Goal: Information Seeking & Learning: Learn about a topic

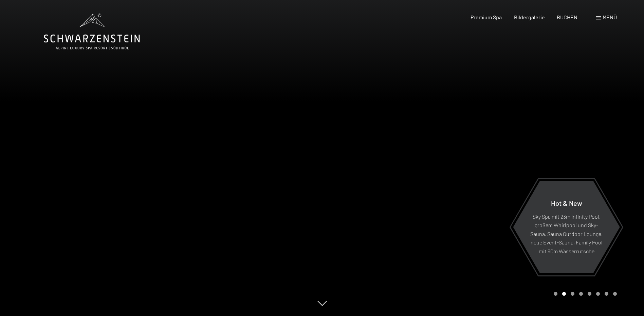
click at [600, 19] on span at bounding box center [598, 17] width 5 height 3
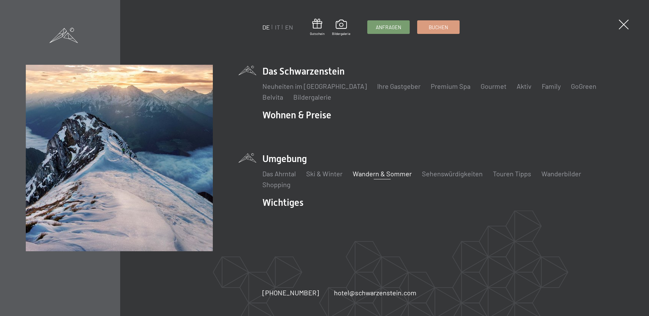
click at [399, 174] on link "Wandern & Sommer" at bounding box center [382, 174] width 59 height 8
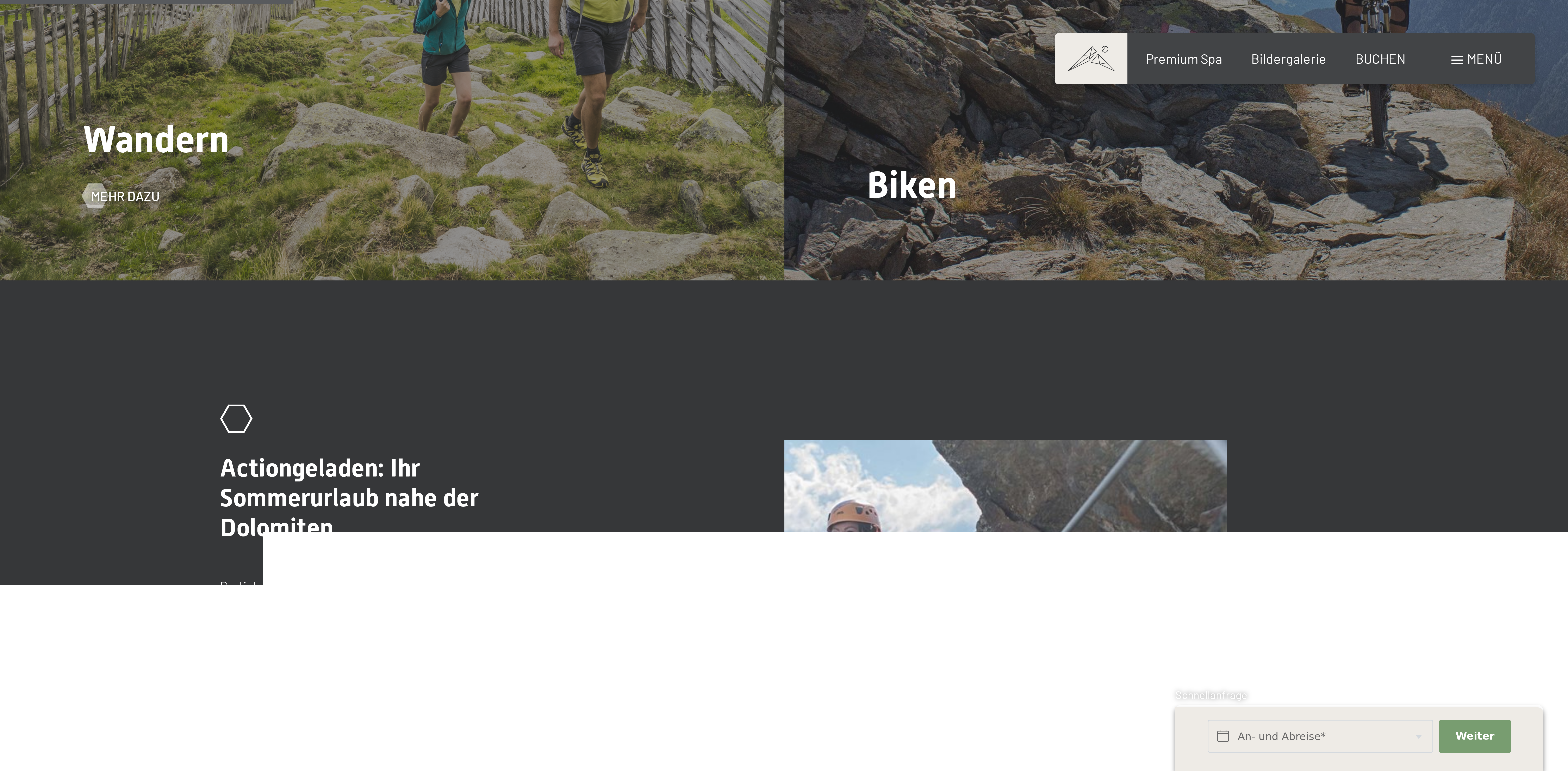
scroll to position [517, 0]
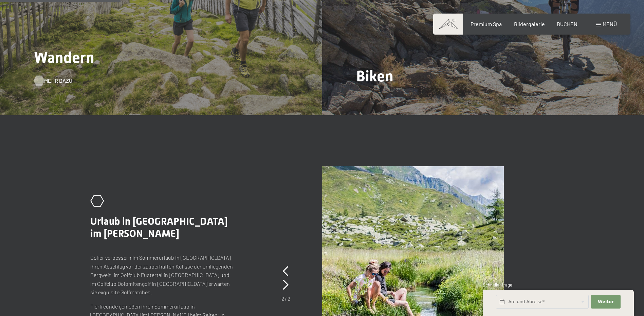
click at [47, 77] on span "Mehr dazu" at bounding box center [58, 80] width 28 height 7
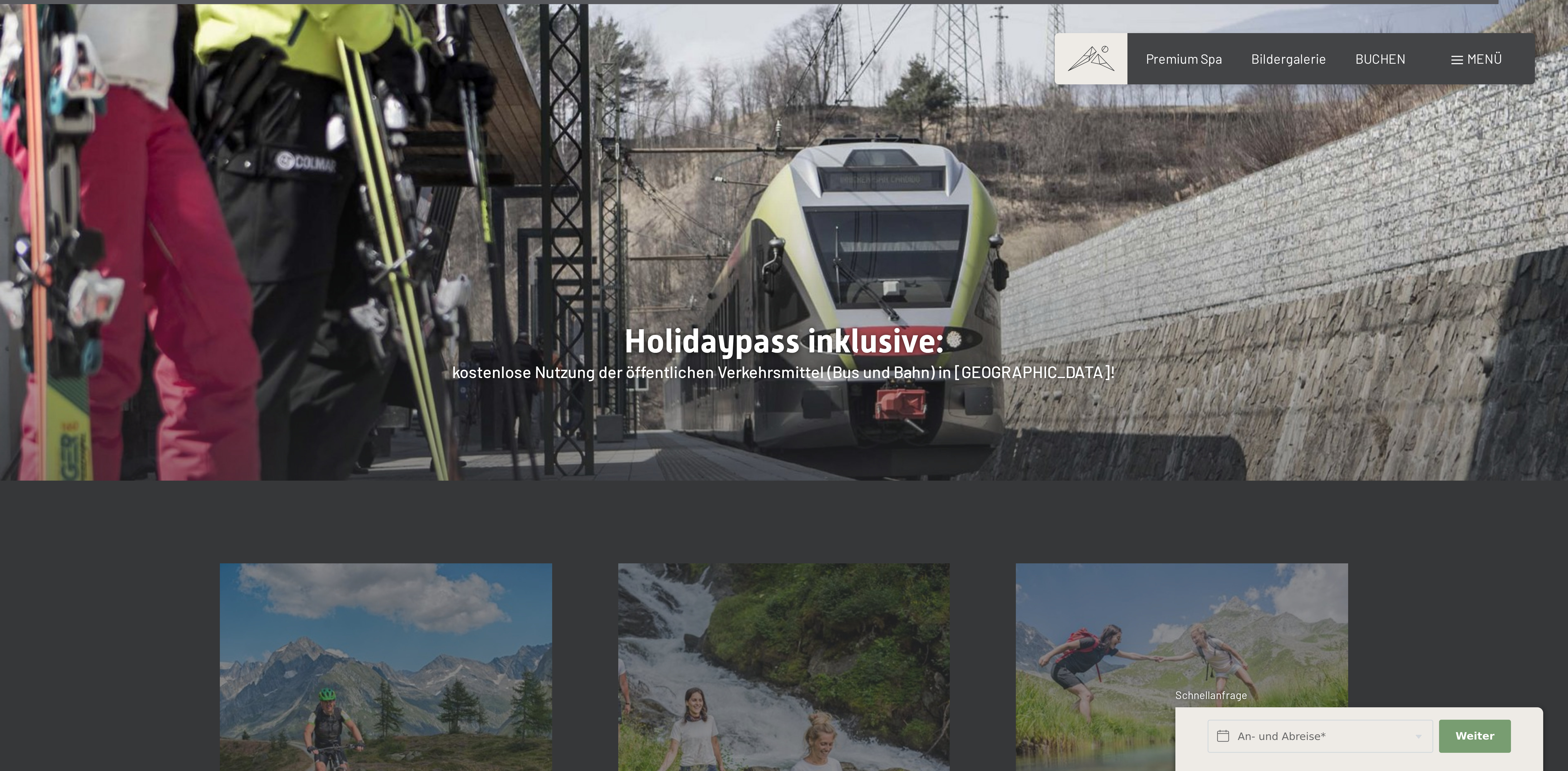
scroll to position [1633, 0]
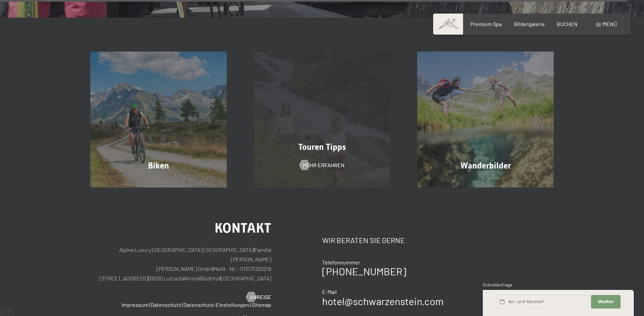
click at [324, 75] on div "Touren Tipps Mehr erfahren" at bounding box center [322, 120] width 164 height 136
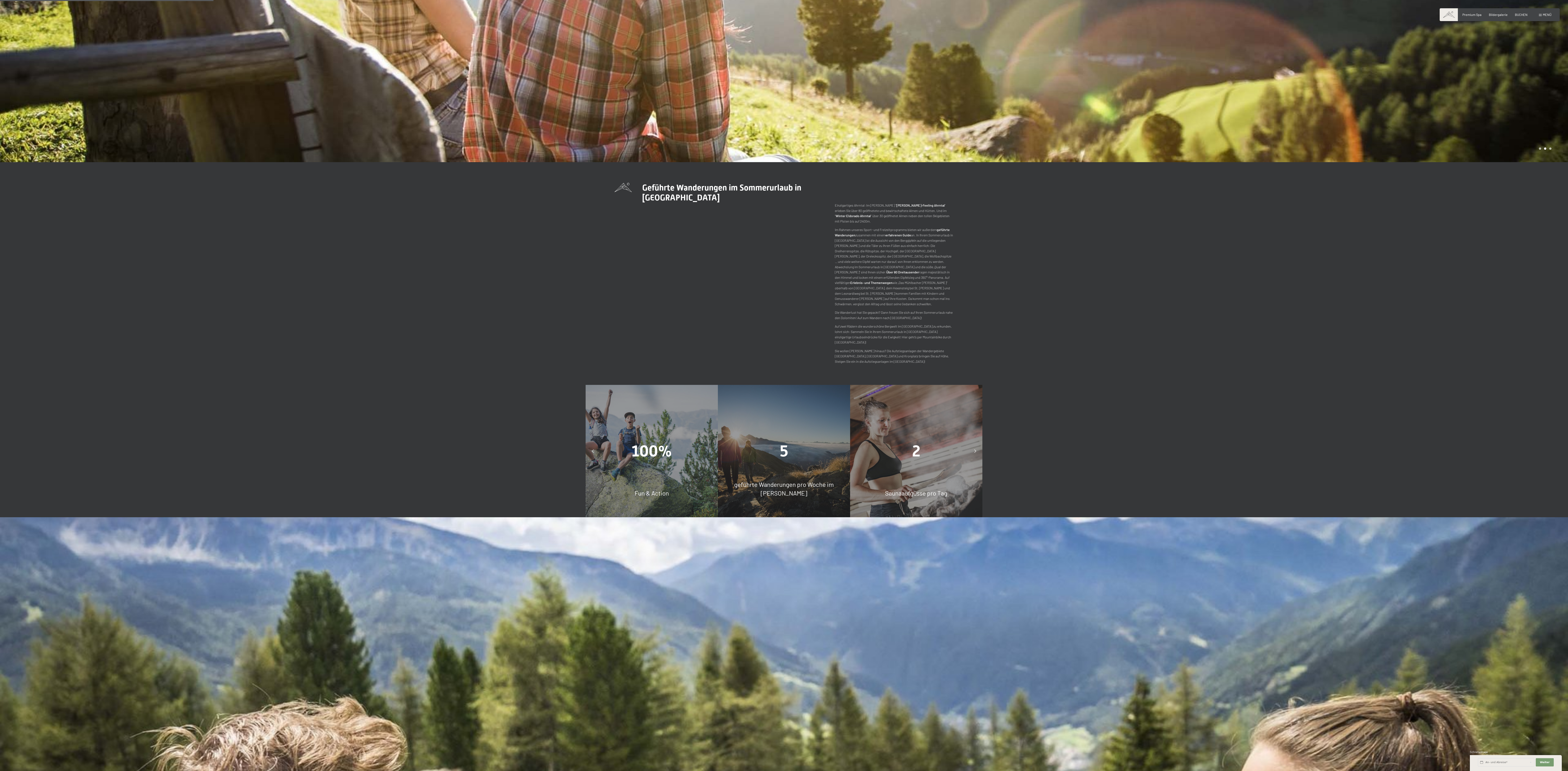
scroll to position [0, 0]
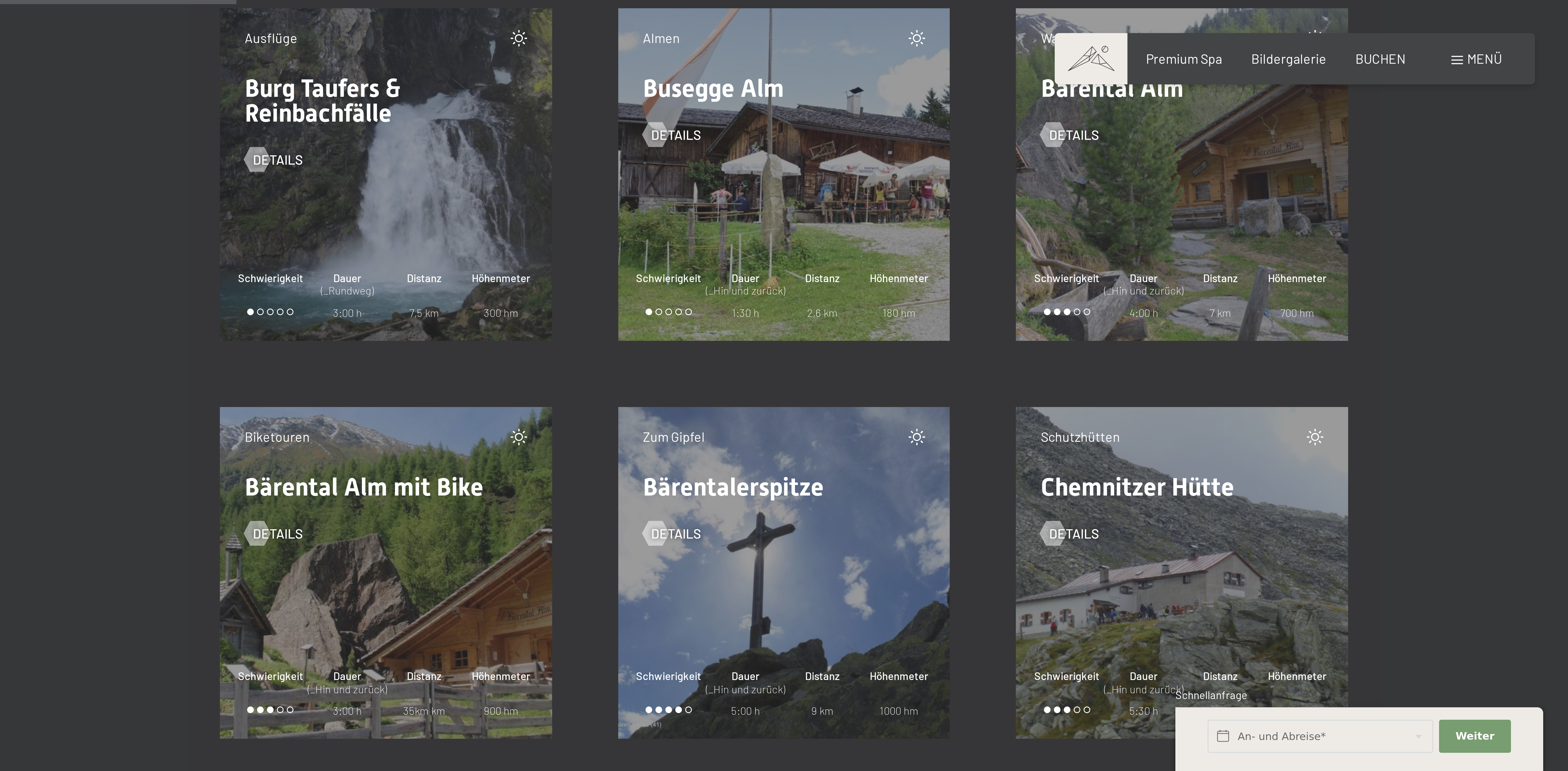
scroll to position [1075, 0]
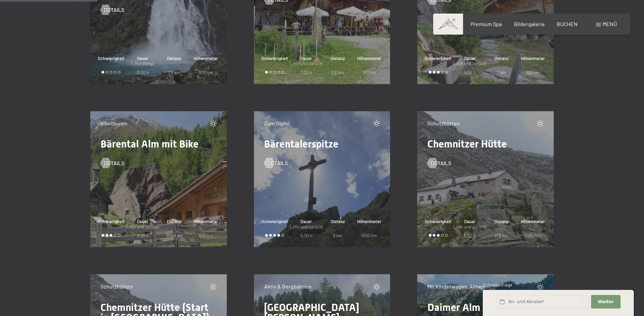
click at [293, 191] on div "Zum Gipfel Bärentalerspitze Details Schwierigkeit Dauer (_Hin und zurück) 5:00 …" at bounding box center [322, 179] width 136 height 136
click at [284, 149] on span "Bärentalerspitze" at bounding box center [301, 144] width 74 height 12
click at [275, 164] on span "Details" at bounding box center [284, 163] width 20 height 7
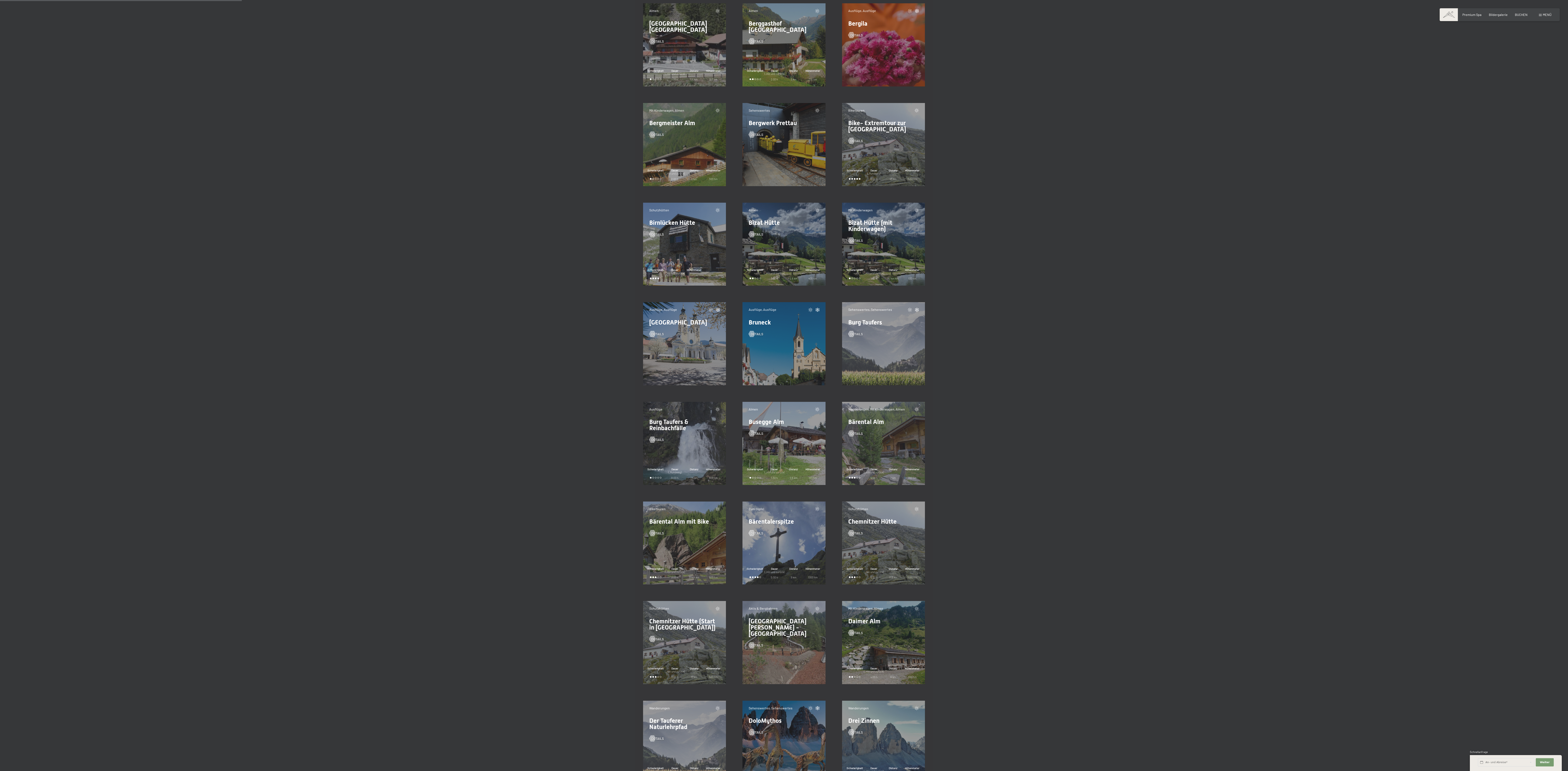
click at [392, 192] on div "Bruneck" at bounding box center [784, 322] width 71 height 6
click at [392, 192] on div "Ausflüge, Ausflüge Bruneck Details" at bounding box center [784, 343] width 83 height 83
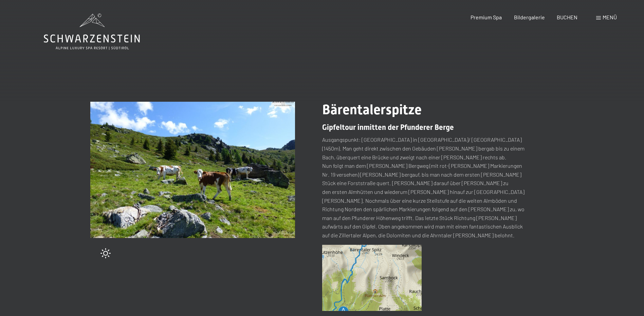
click at [375, 265] on img at bounding box center [372, 278] width 100 height 67
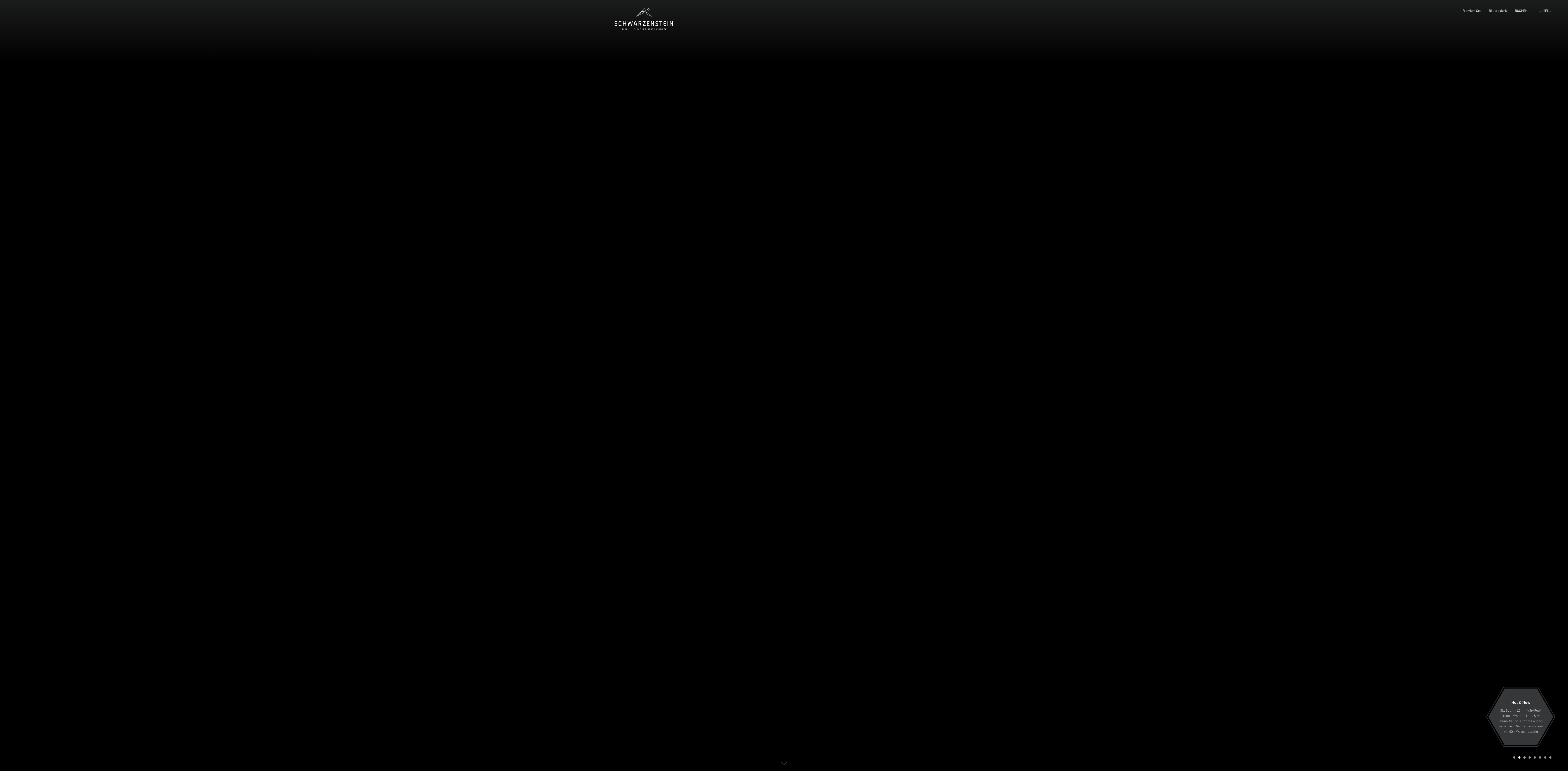
click at [912, 163] on div at bounding box center [1176, 386] width 784 height 771
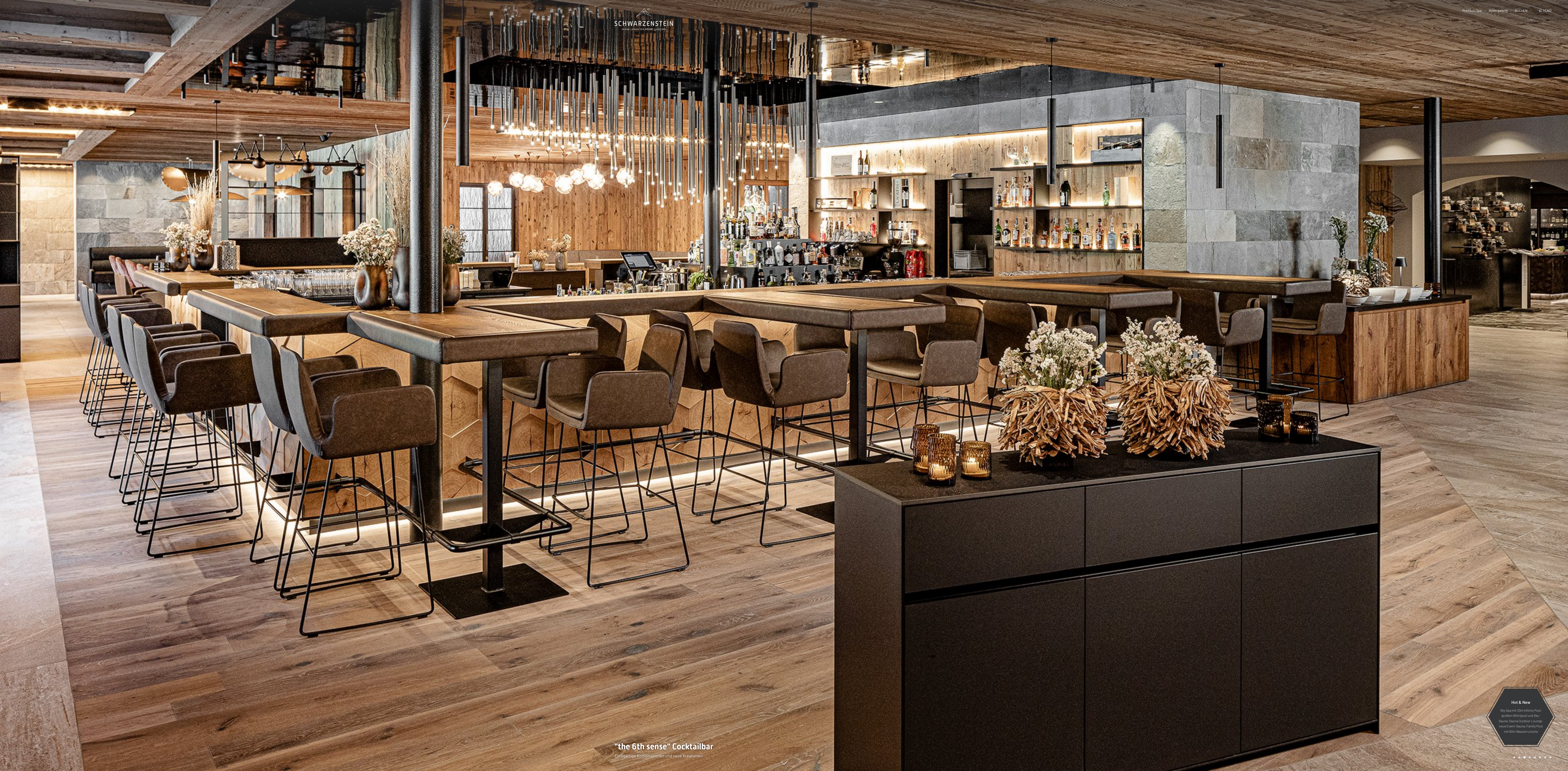
click at [872, 323] on div at bounding box center [1176, 386] width 784 height 771
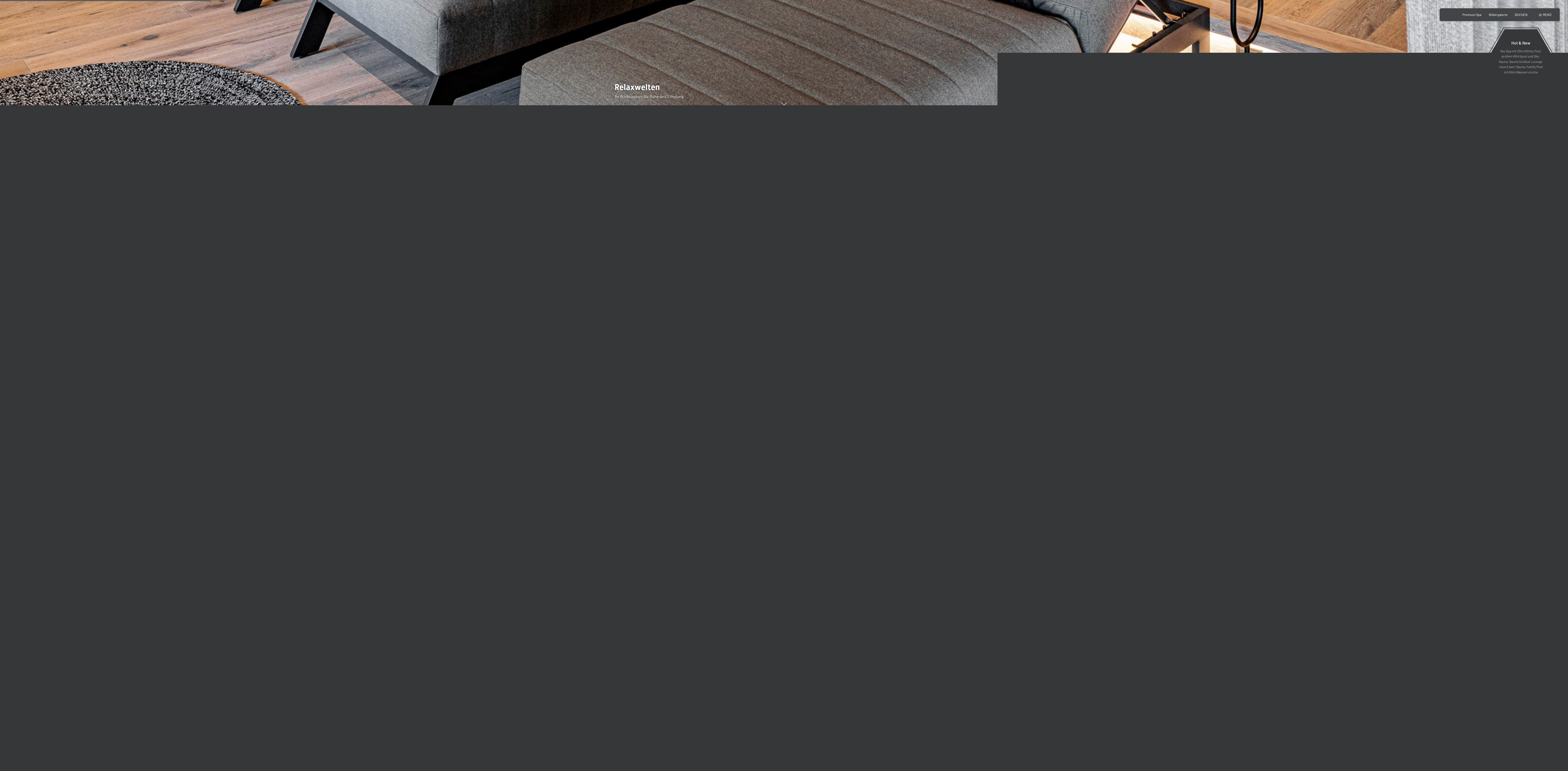
scroll to position [993, 0]
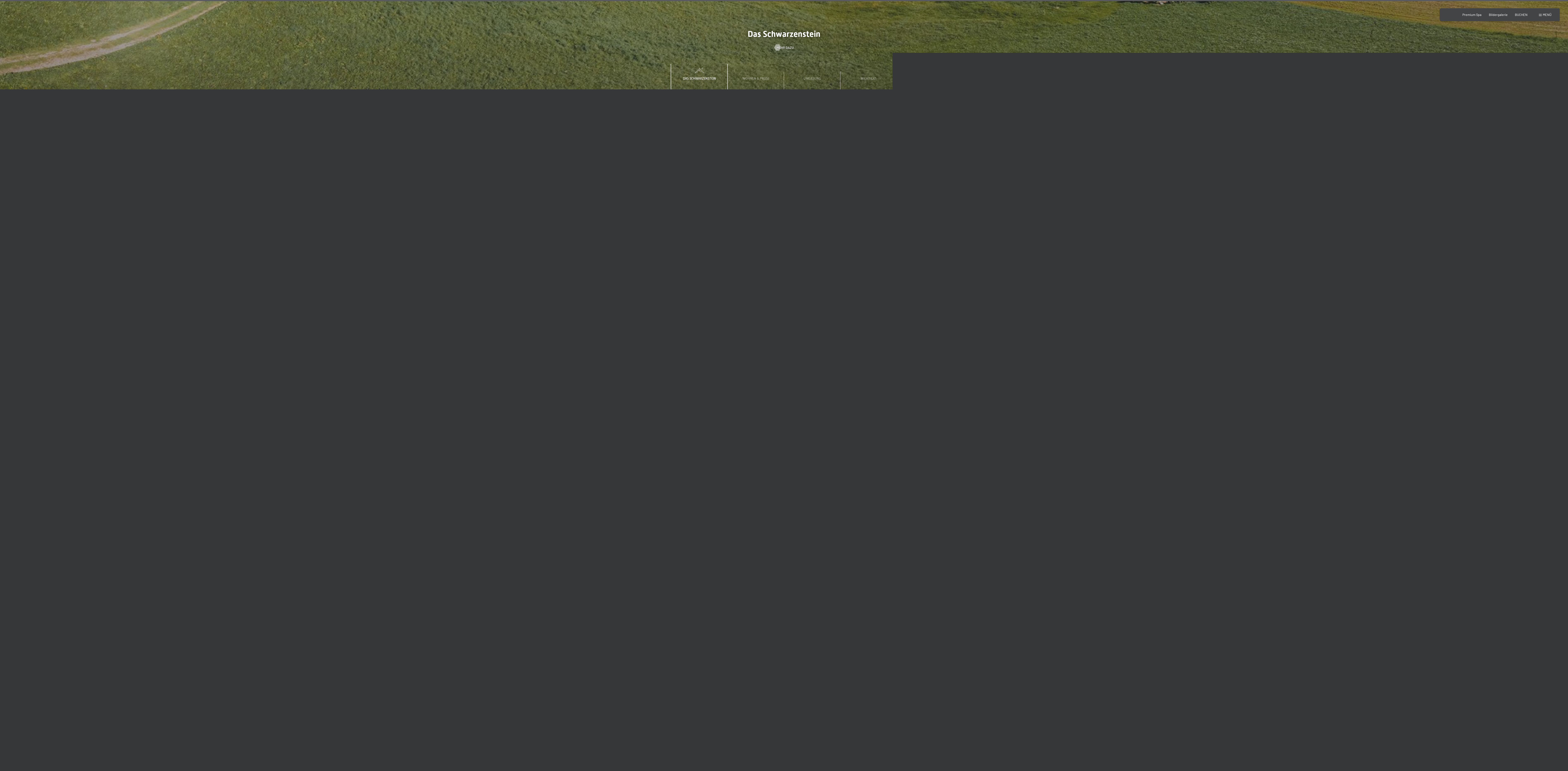
scroll to position [5127, 0]
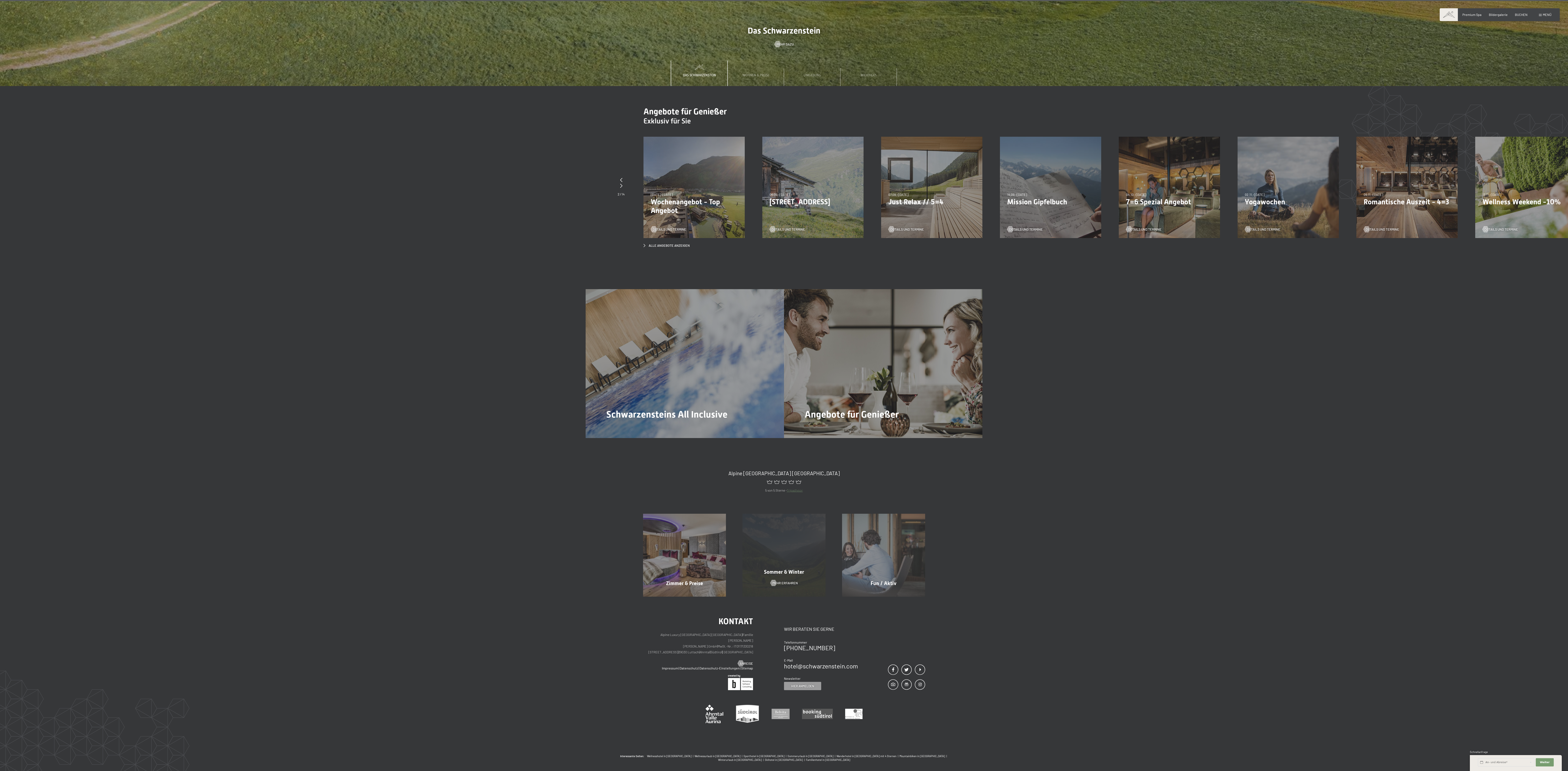
click at [757, 530] on div "Sommer & Winter Mehr erfahren" at bounding box center [784, 555] width 100 height 83
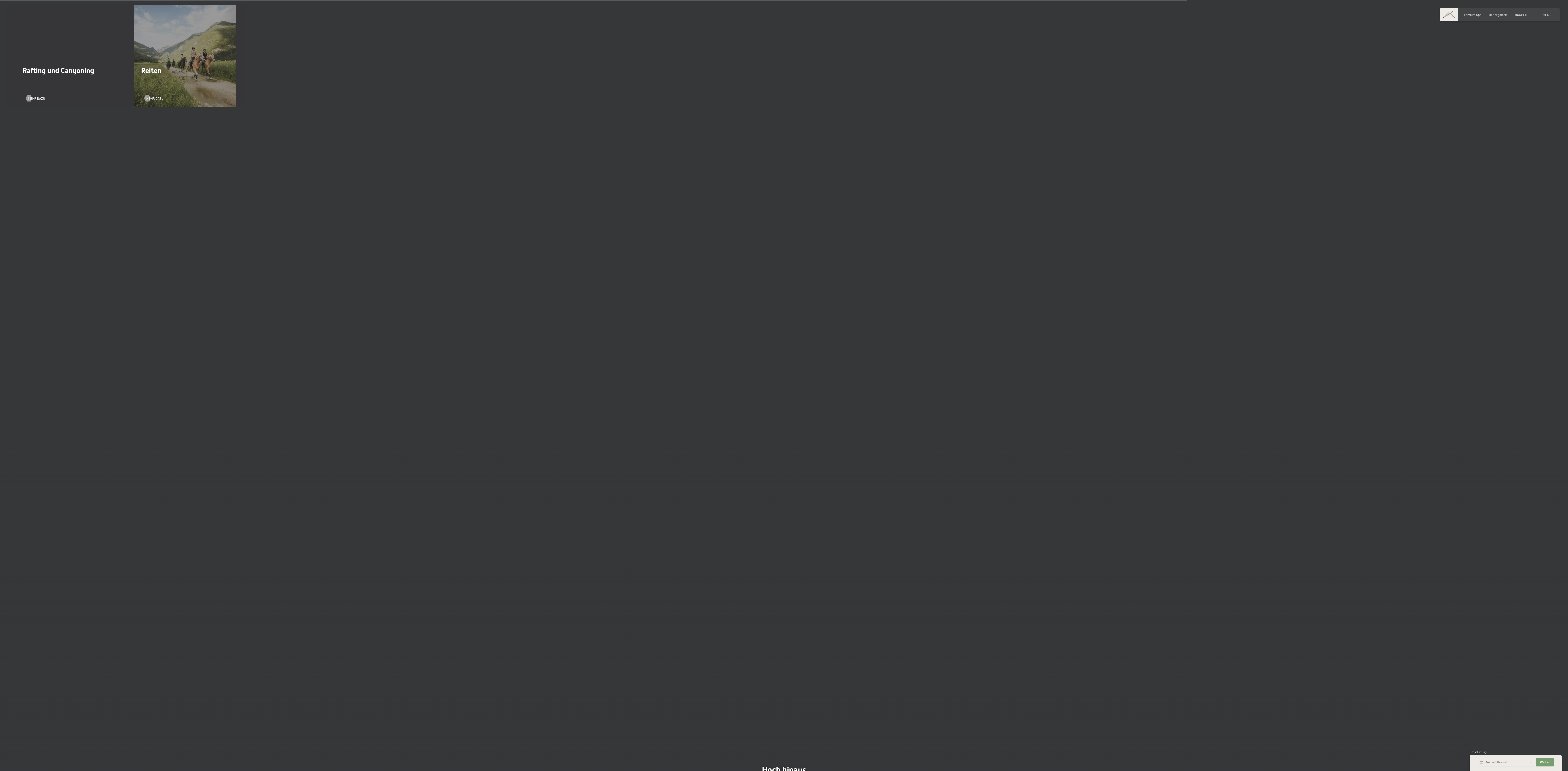
scroll to position [1902, 0]
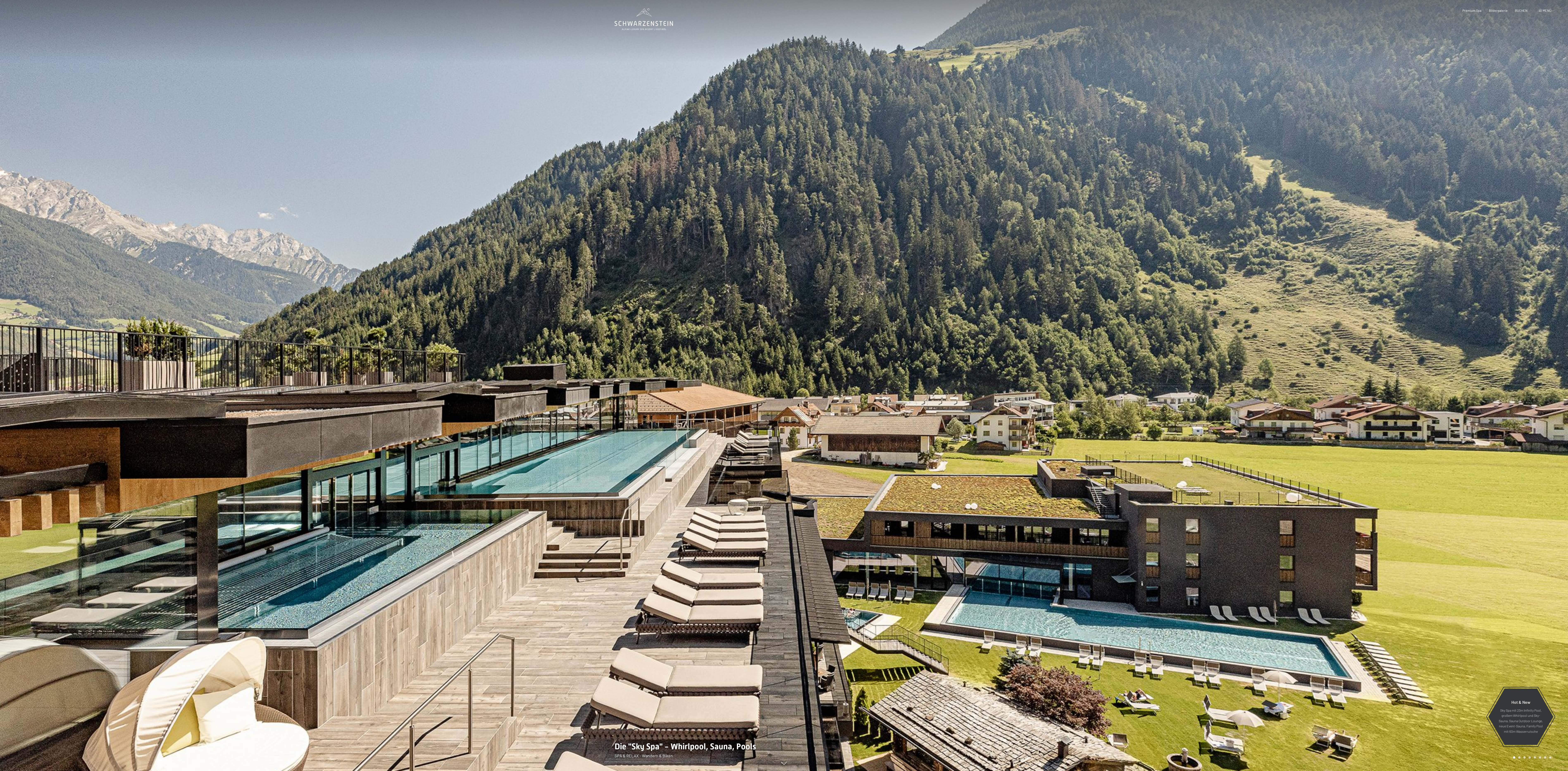
click at [665, 13] on icon at bounding box center [644, 19] width 58 height 22
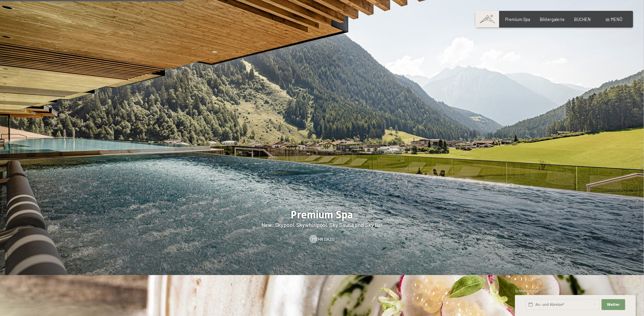
scroll to position [1087, 0]
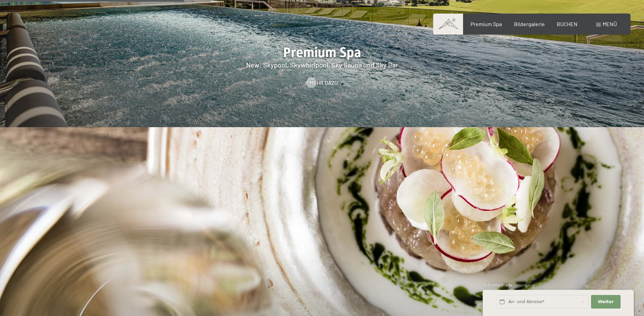
click at [605, 25] on span "Menü" at bounding box center [610, 24] width 14 height 6
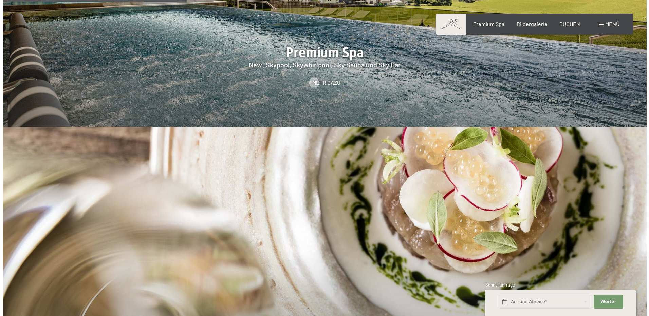
scroll to position [1089, 0]
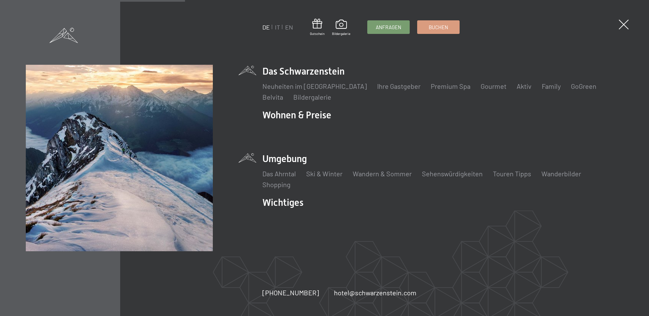
click at [292, 161] on li "Umgebung Das Ahrntal Ski & Winter Skifahren Skischule Wandern & [PERSON_NAME] W…" at bounding box center [442, 170] width 361 height 37
click at [396, 172] on link "Wandern & Sommer" at bounding box center [382, 174] width 59 height 8
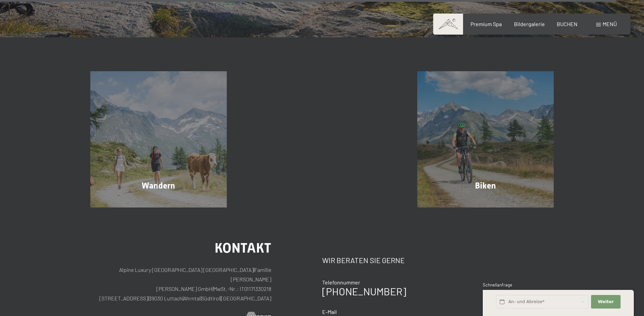
scroll to position [3599, 0]
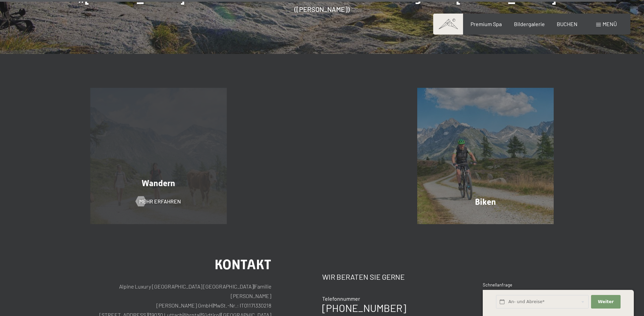
click at [181, 147] on div "Wandern Mehr erfahren" at bounding box center [159, 156] width 164 height 136
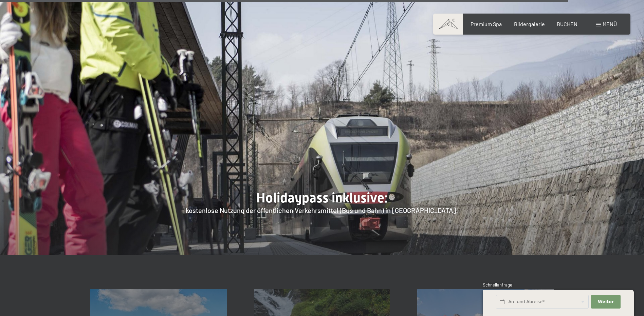
scroll to position [2614, 0]
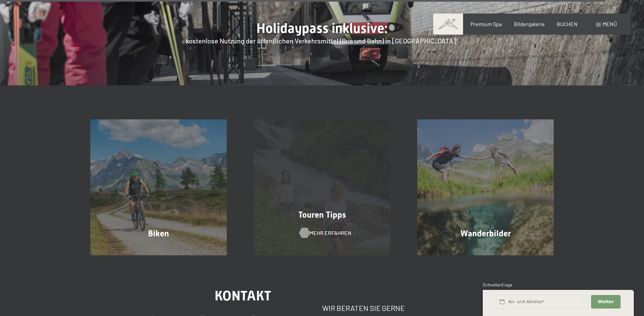
click at [338, 229] on span "Mehr erfahren" at bounding box center [331, 232] width 42 height 7
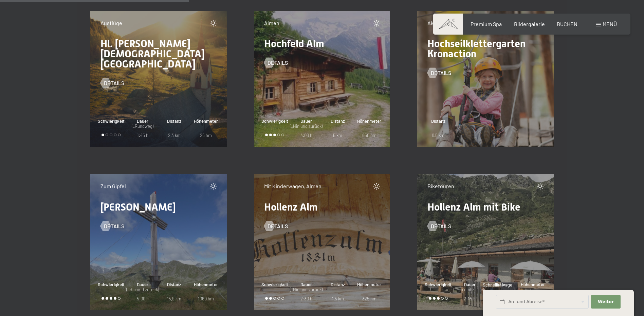
scroll to position [3429, 0]
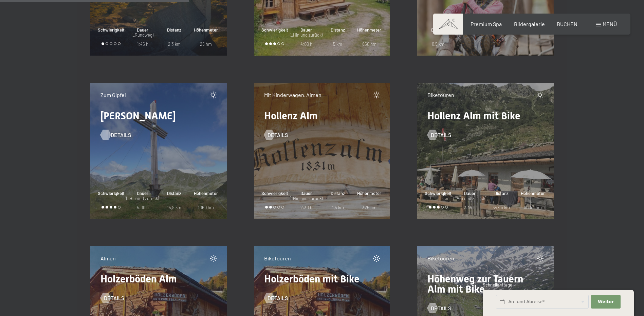
click at [117, 136] on span "Details" at bounding box center [121, 134] width 20 height 7
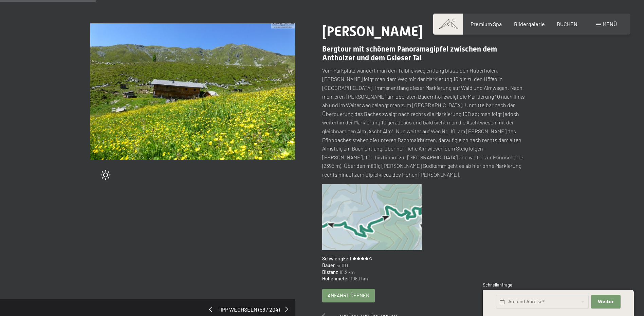
scroll to position [68, 0]
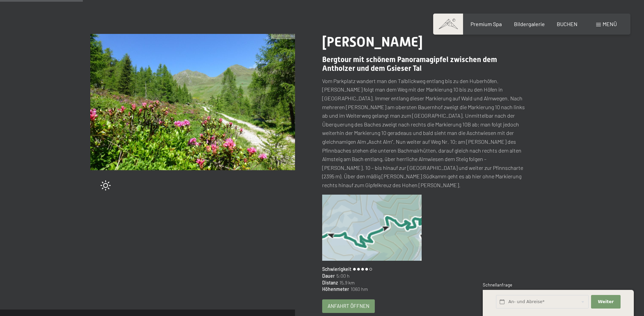
click at [378, 220] on img at bounding box center [372, 228] width 100 height 67
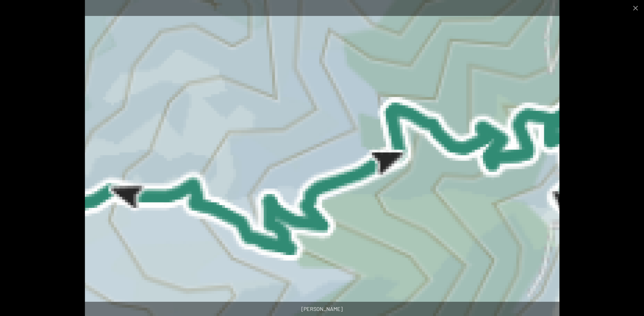
scroll to position [306, 0]
click at [632, 9] on button "Close gallery" at bounding box center [635, 8] width 17 height 16
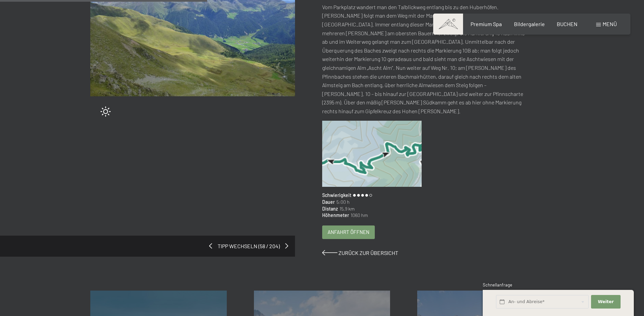
scroll to position [204, 0]
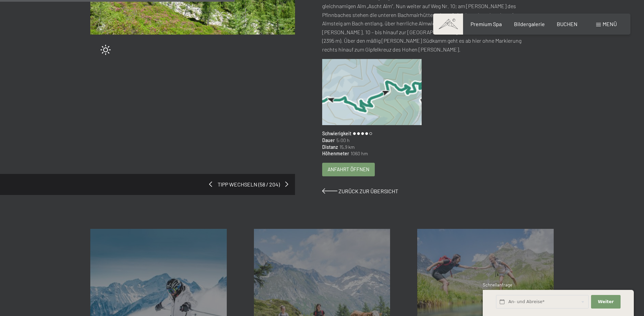
click at [358, 166] on span "Anfahrt öffnen" at bounding box center [349, 169] width 42 height 7
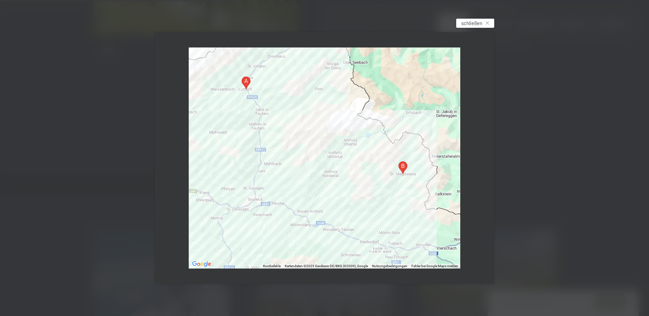
click at [475, 19] on div "schließen" at bounding box center [475, 23] width 38 height 9
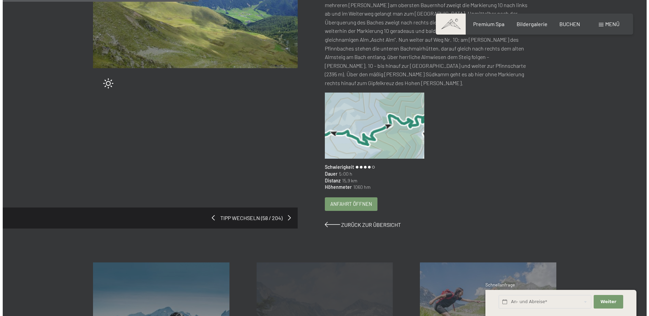
scroll to position [170, 0]
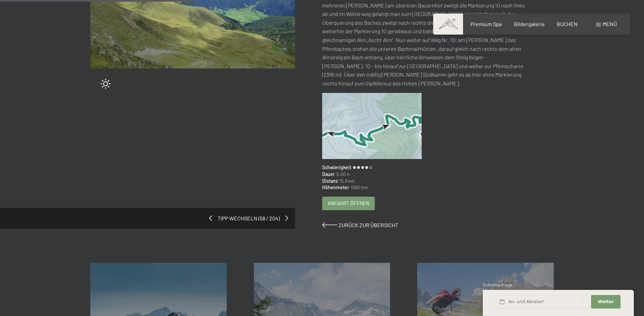
click at [344, 200] on div "Anfahrt öffnen" at bounding box center [349, 203] width 52 height 13
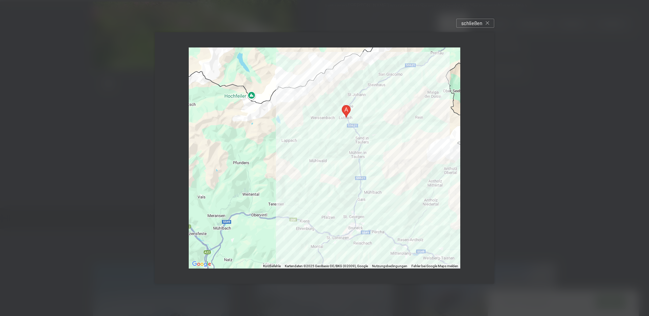
drag, startPoint x: 317, startPoint y: 184, endPoint x: 362, endPoint y: 207, distance: 50.6
click at [362, 207] on div at bounding box center [325, 158] width 272 height 221
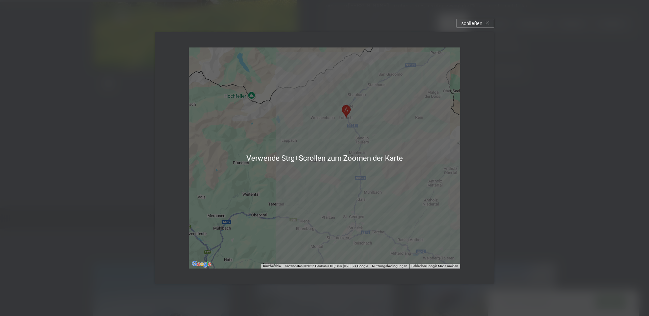
click at [293, 135] on div at bounding box center [325, 158] width 272 height 221
